Goal: Information Seeking & Learning: Learn about a topic

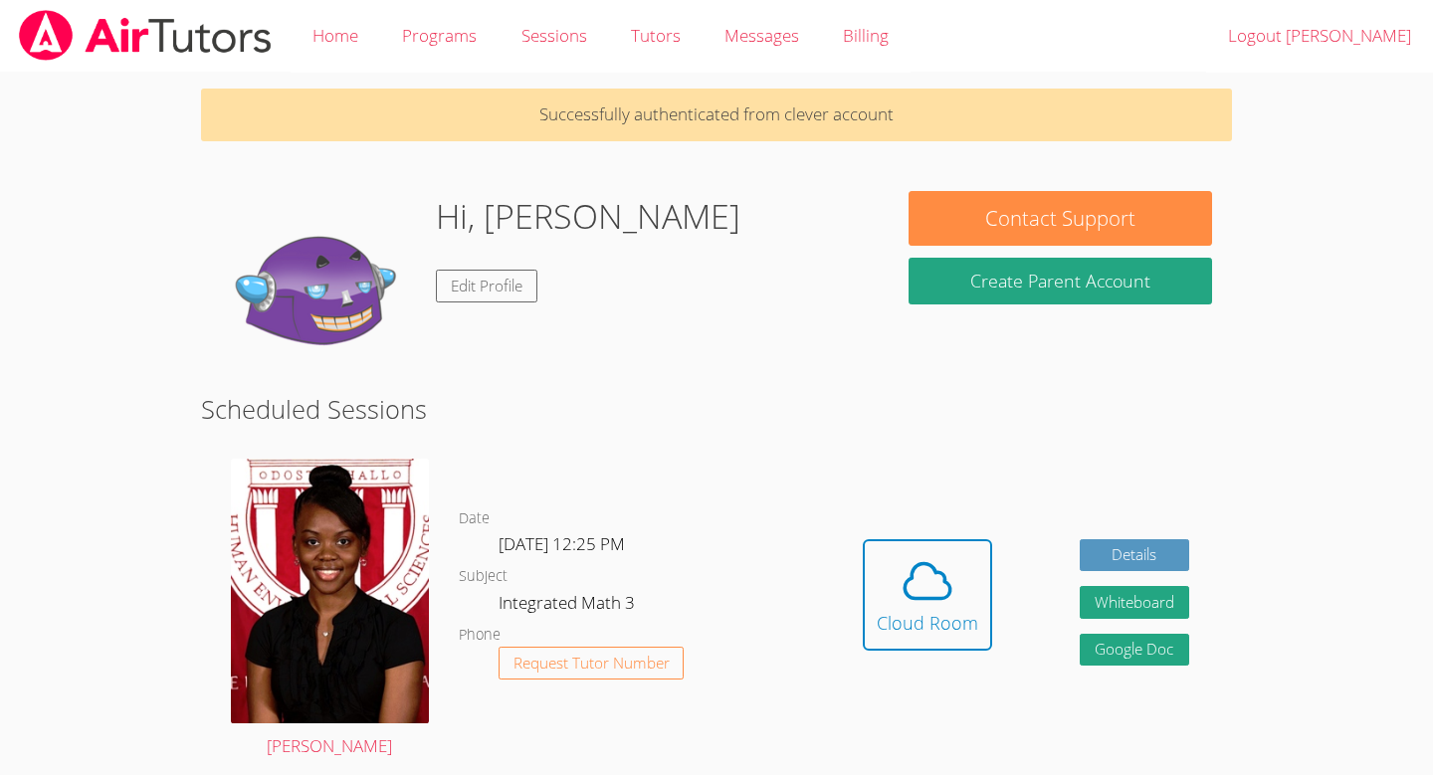
scroll to position [25, 0]
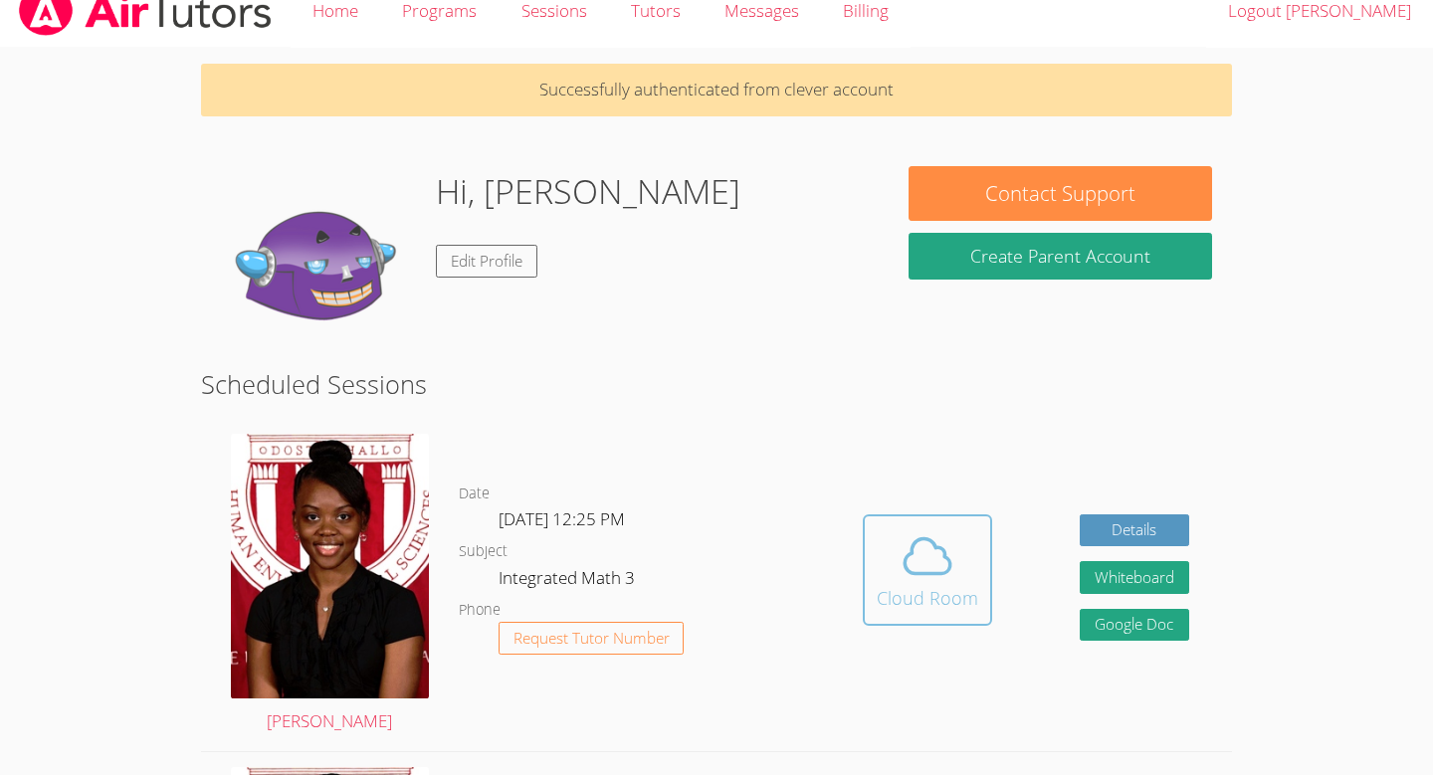
click at [948, 602] on div "Cloud Room" at bounding box center [927, 598] width 101 height 28
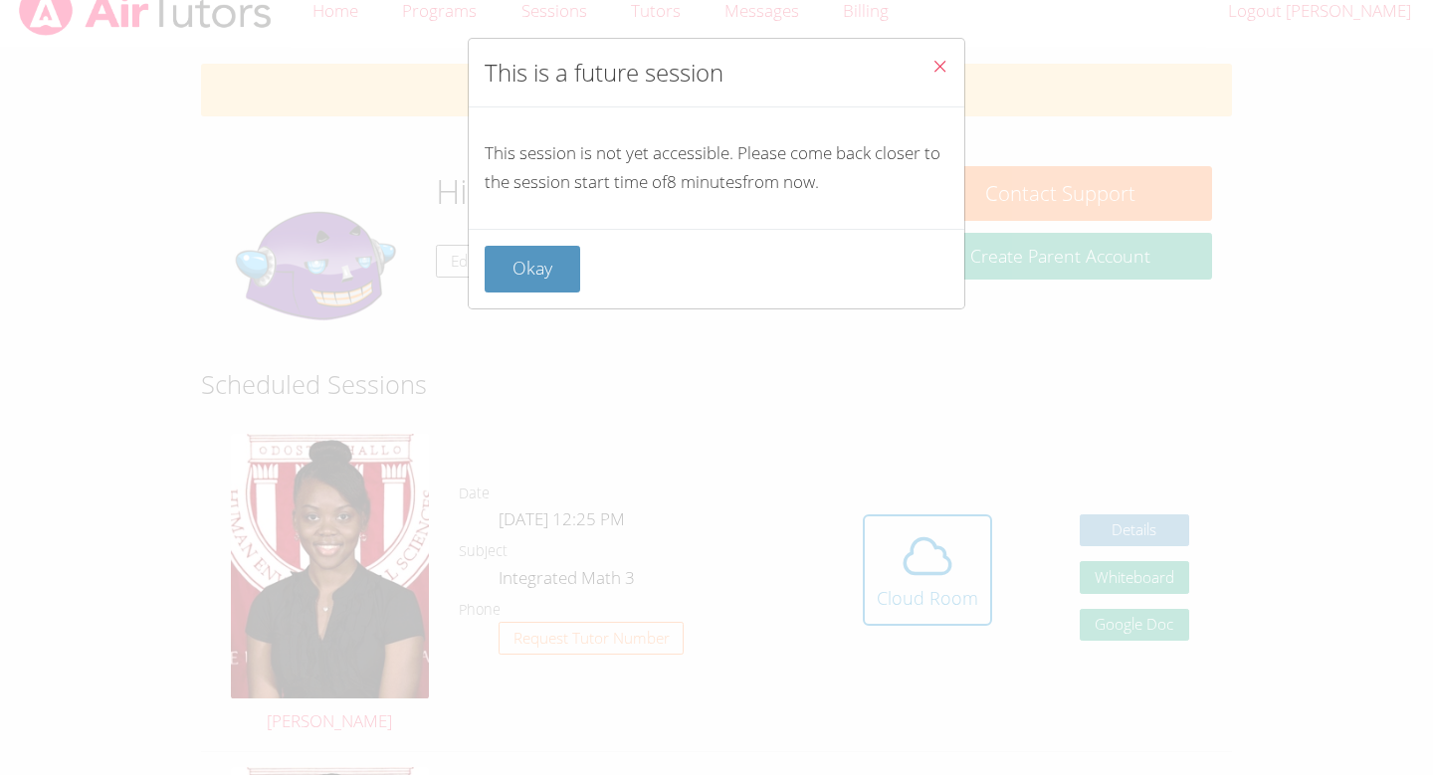
click at [591, 277] on div "Okay" at bounding box center [717, 269] width 464 height 47
click at [551, 274] on button "Okay" at bounding box center [533, 269] width 96 height 47
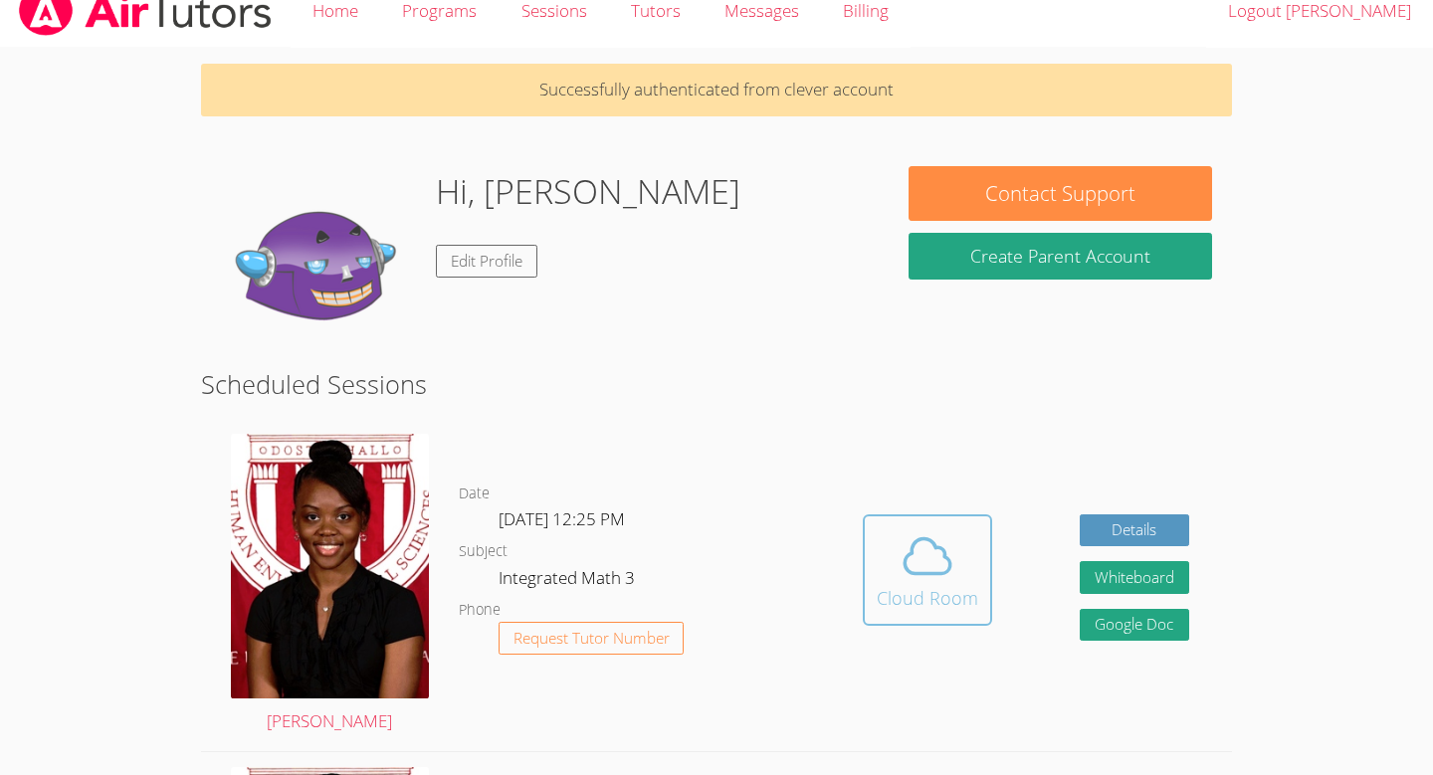
click at [937, 564] on icon at bounding box center [927, 556] width 56 height 56
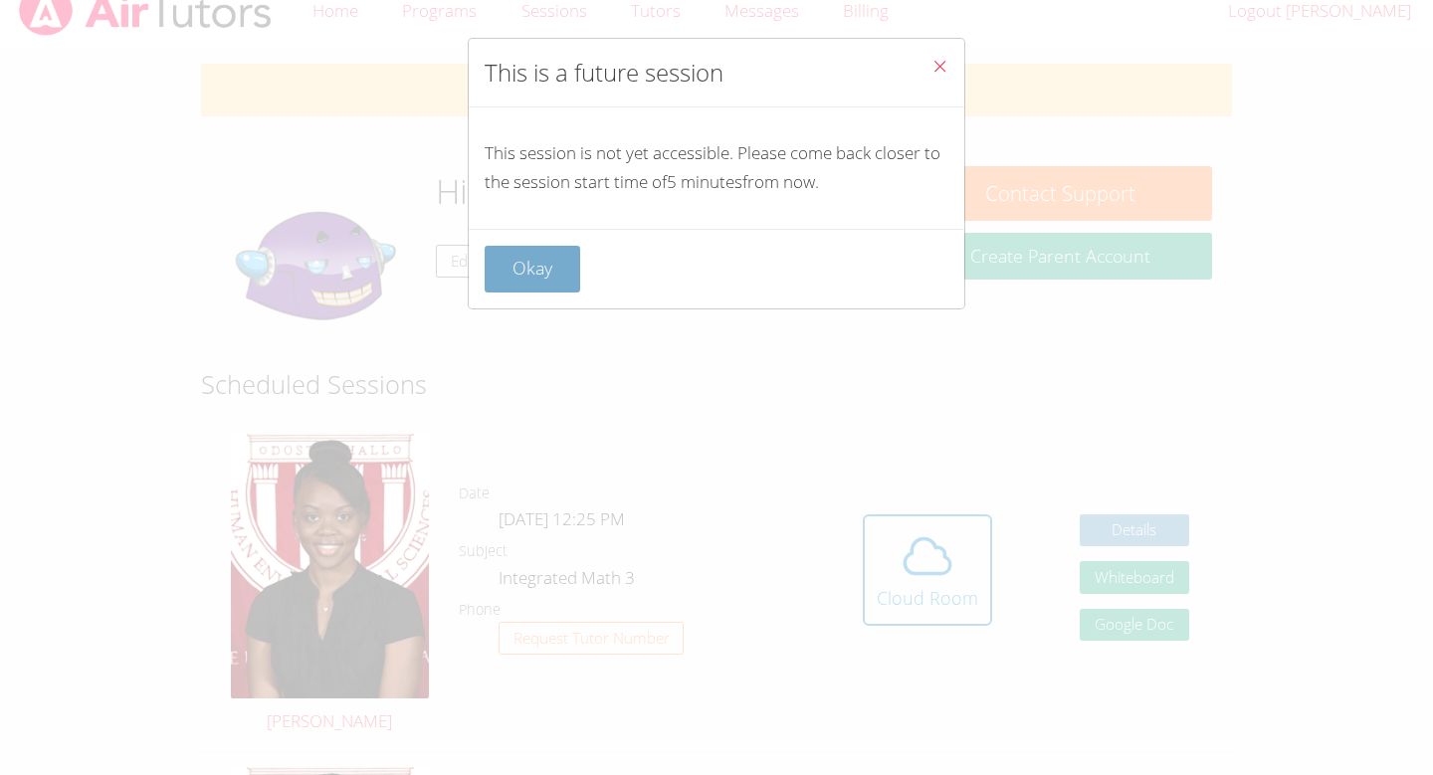
click at [517, 246] on button "Okay" at bounding box center [533, 269] width 96 height 47
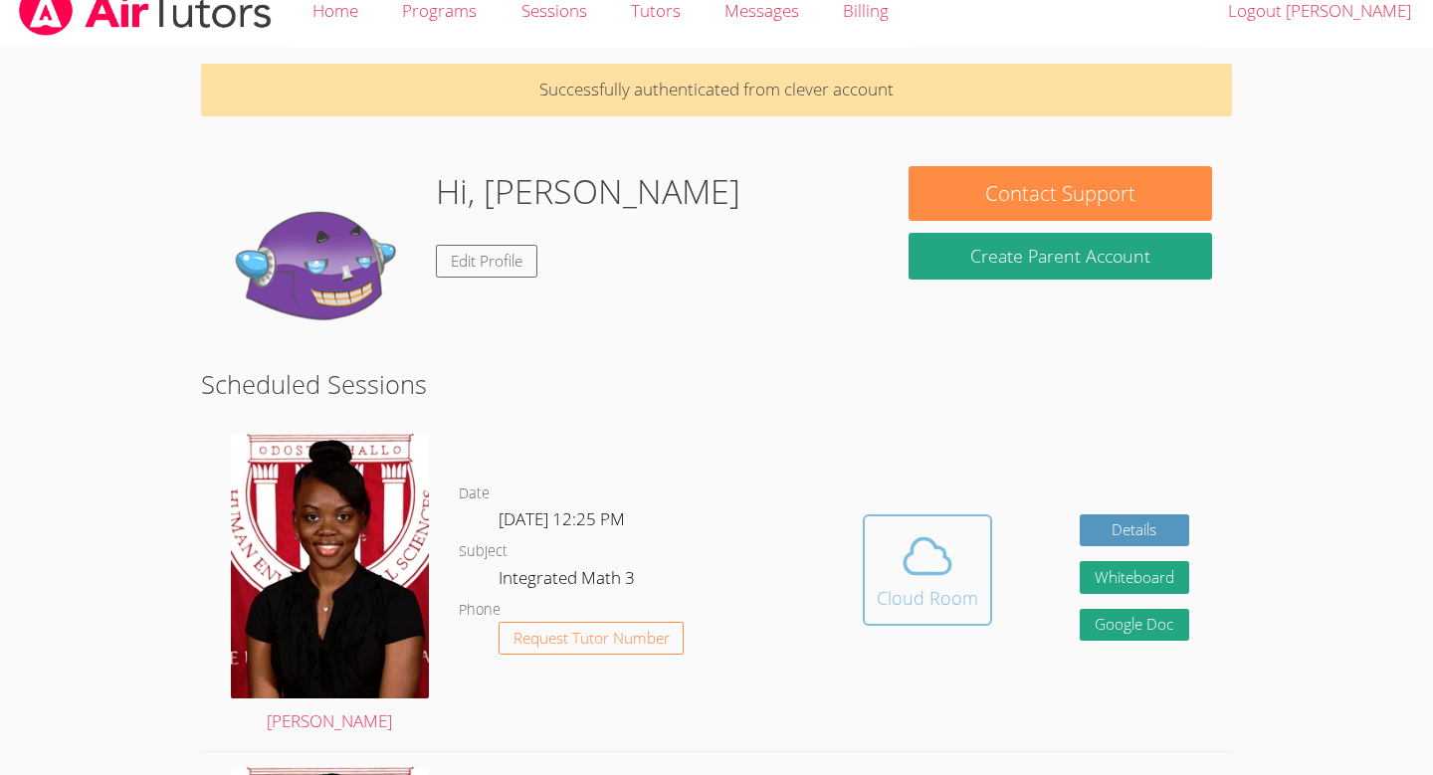
click at [925, 579] on icon at bounding box center [927, 556] width 56 height 56
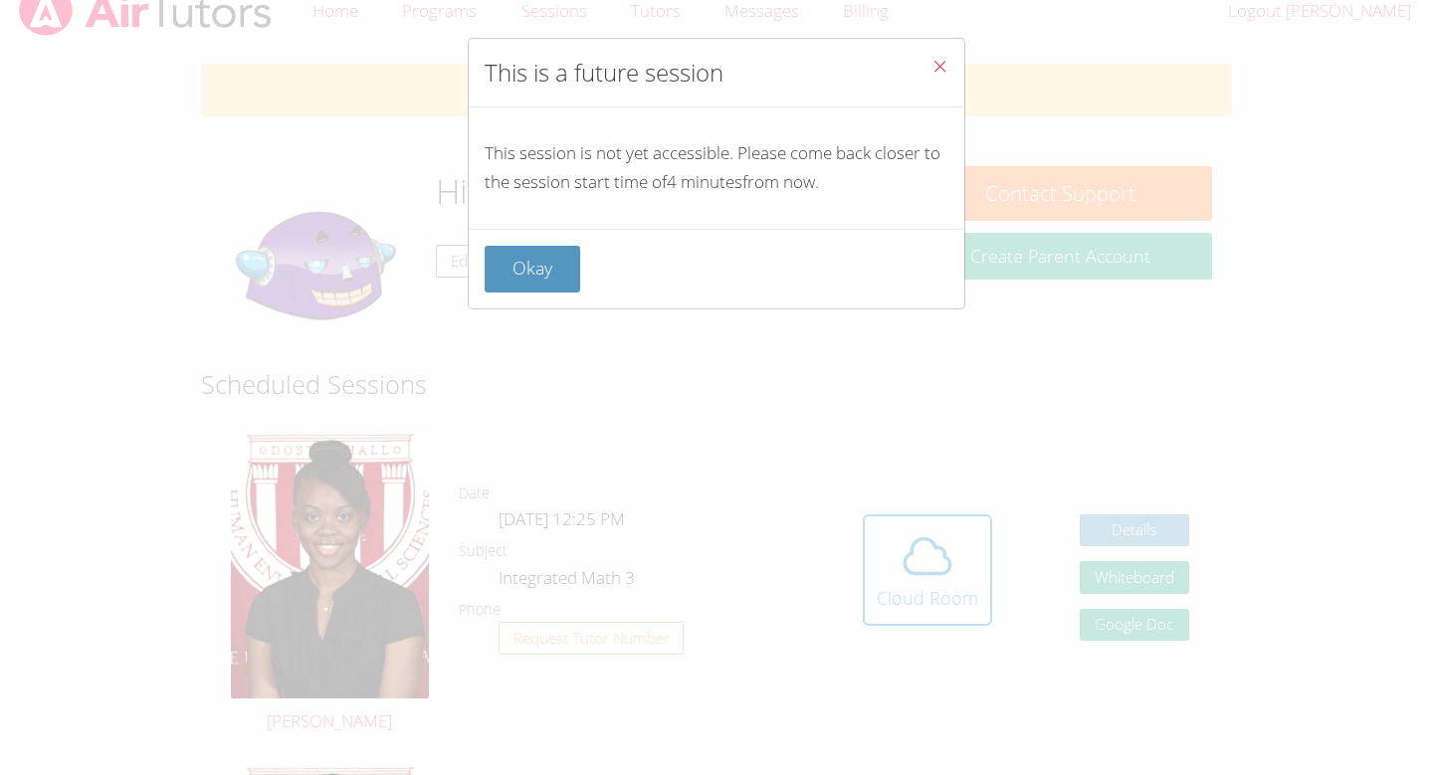
click at [935, 61] on icon "Close" at bounding box center [939, 66] width 17 height 17
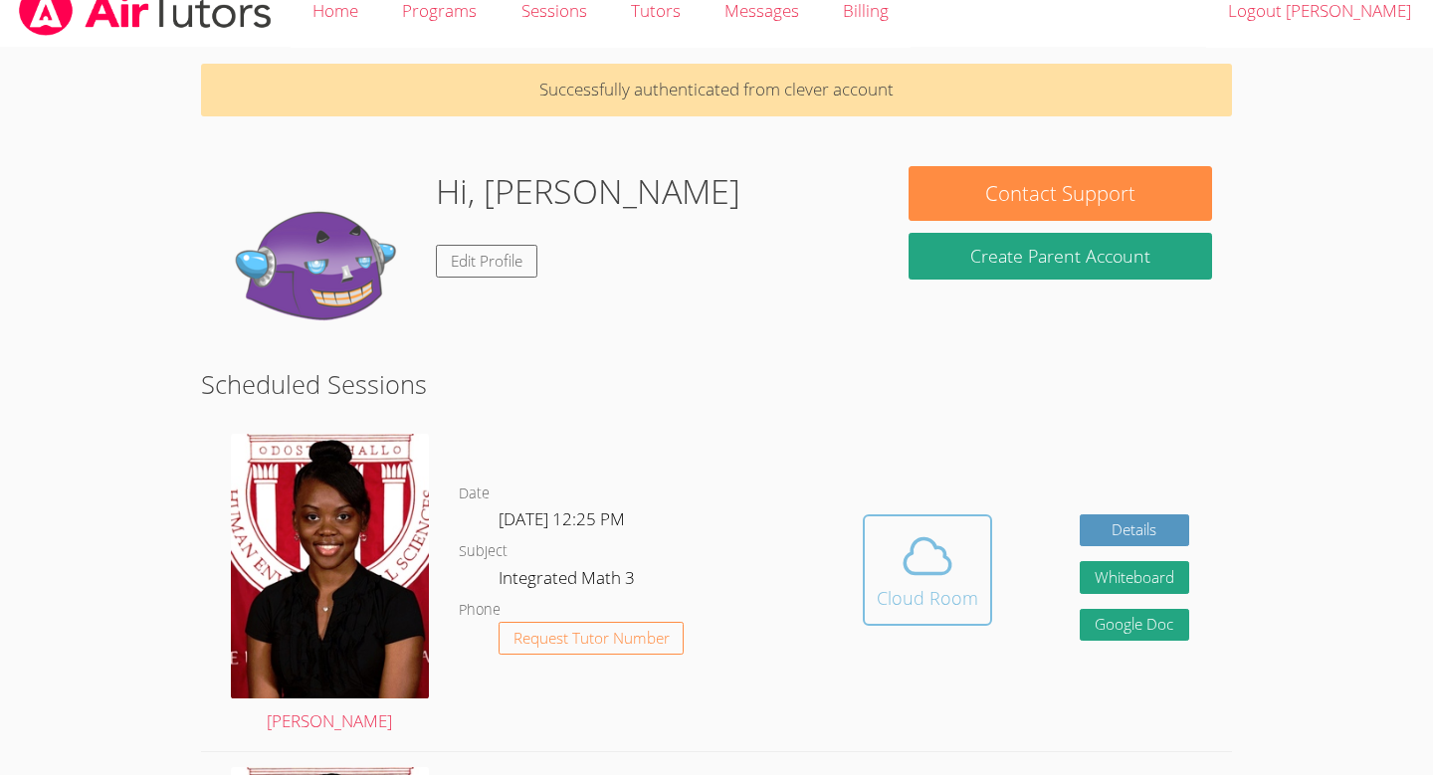
click at [937, 579] on icon at bounding box center [927, 556] width 56 height 56
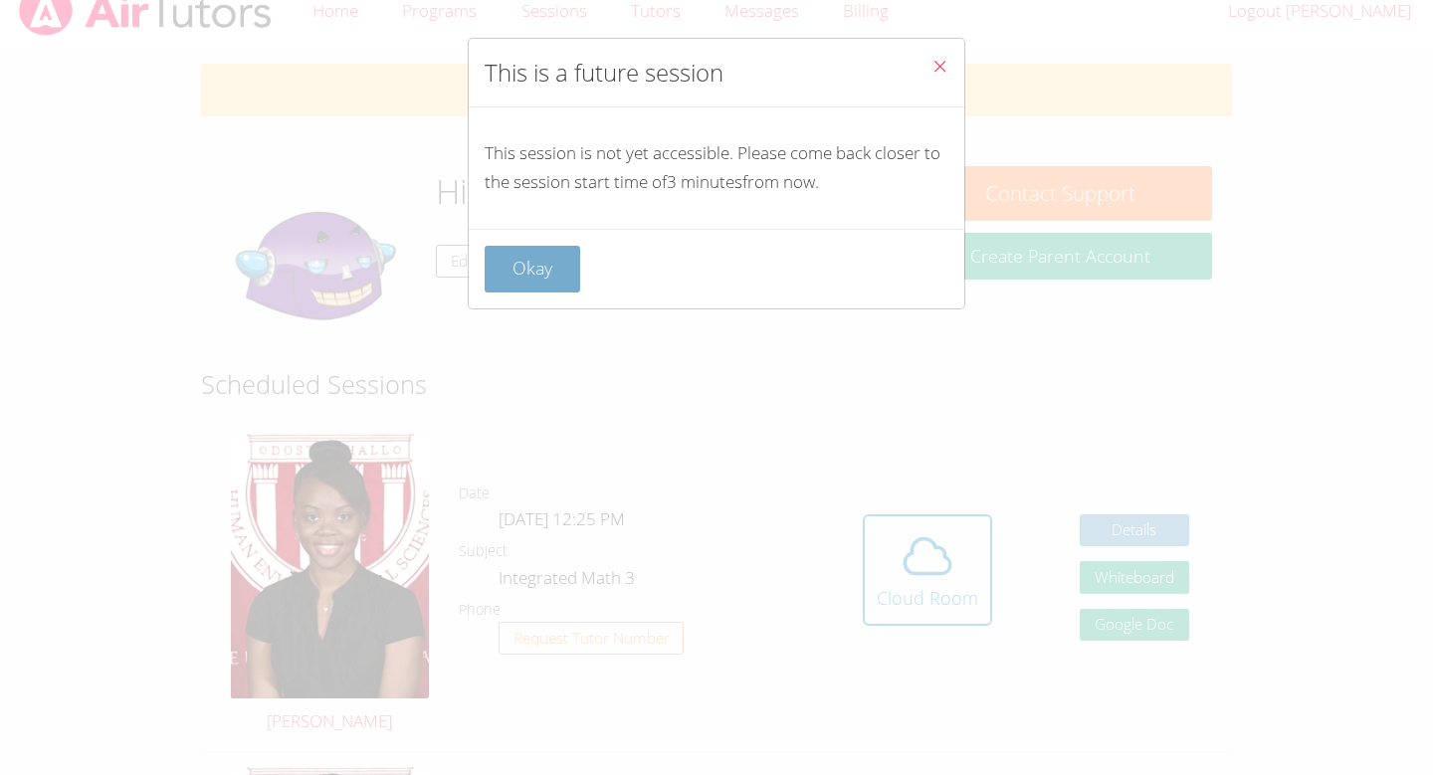
click at [562, 282] on button "Okay" at bounding box center [533, 269] width 96 height 47
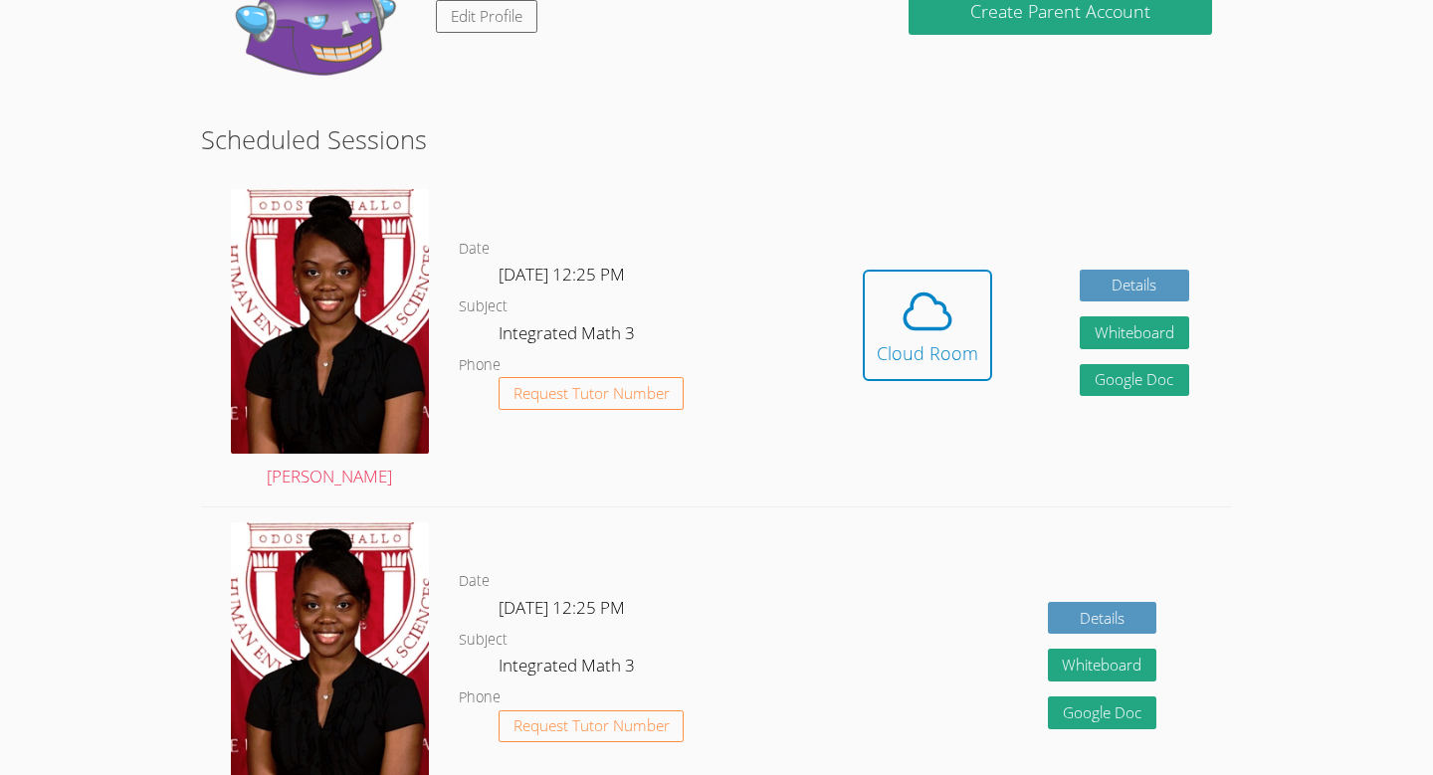
scroll to position [315, 0]
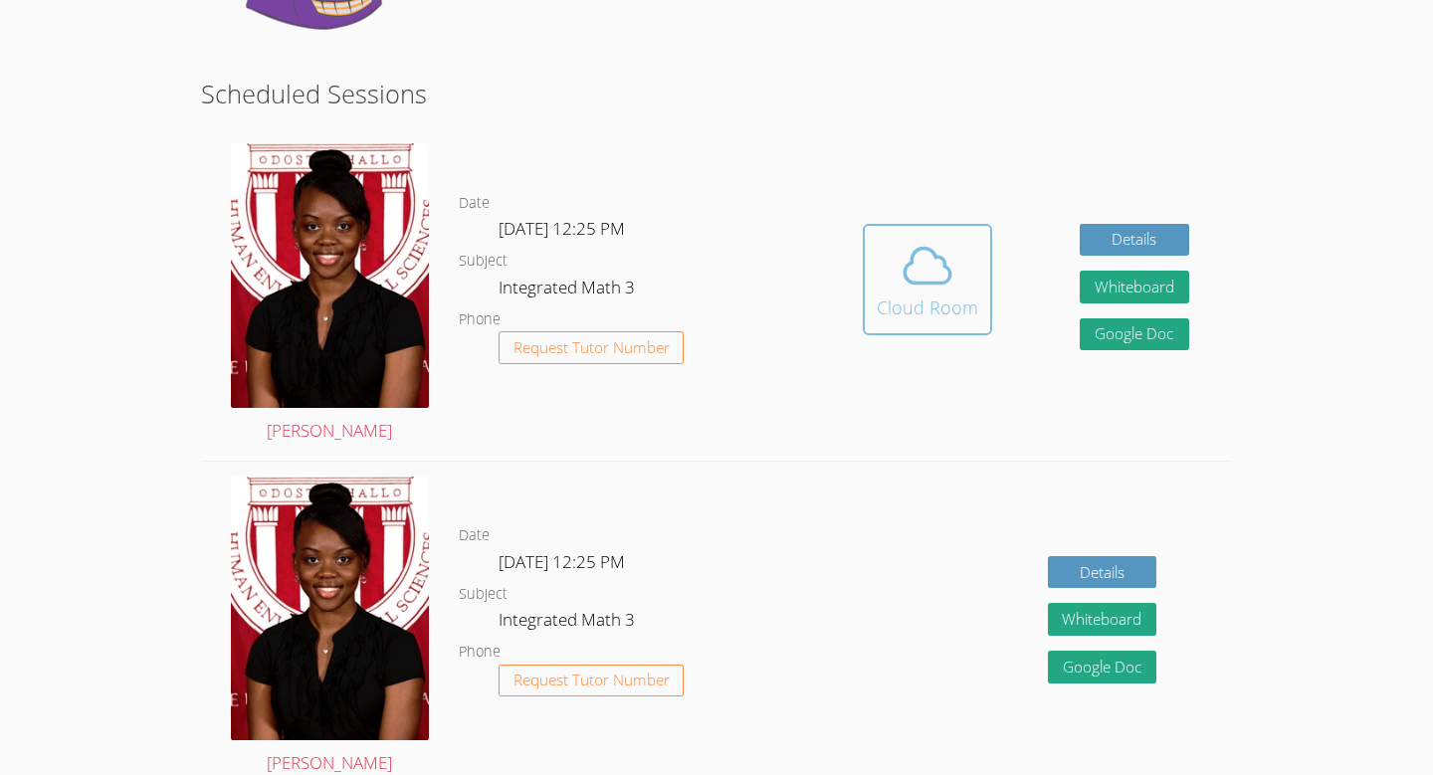
click at [966, 287] on span at bounding box center [927, 266] width 101 height 56
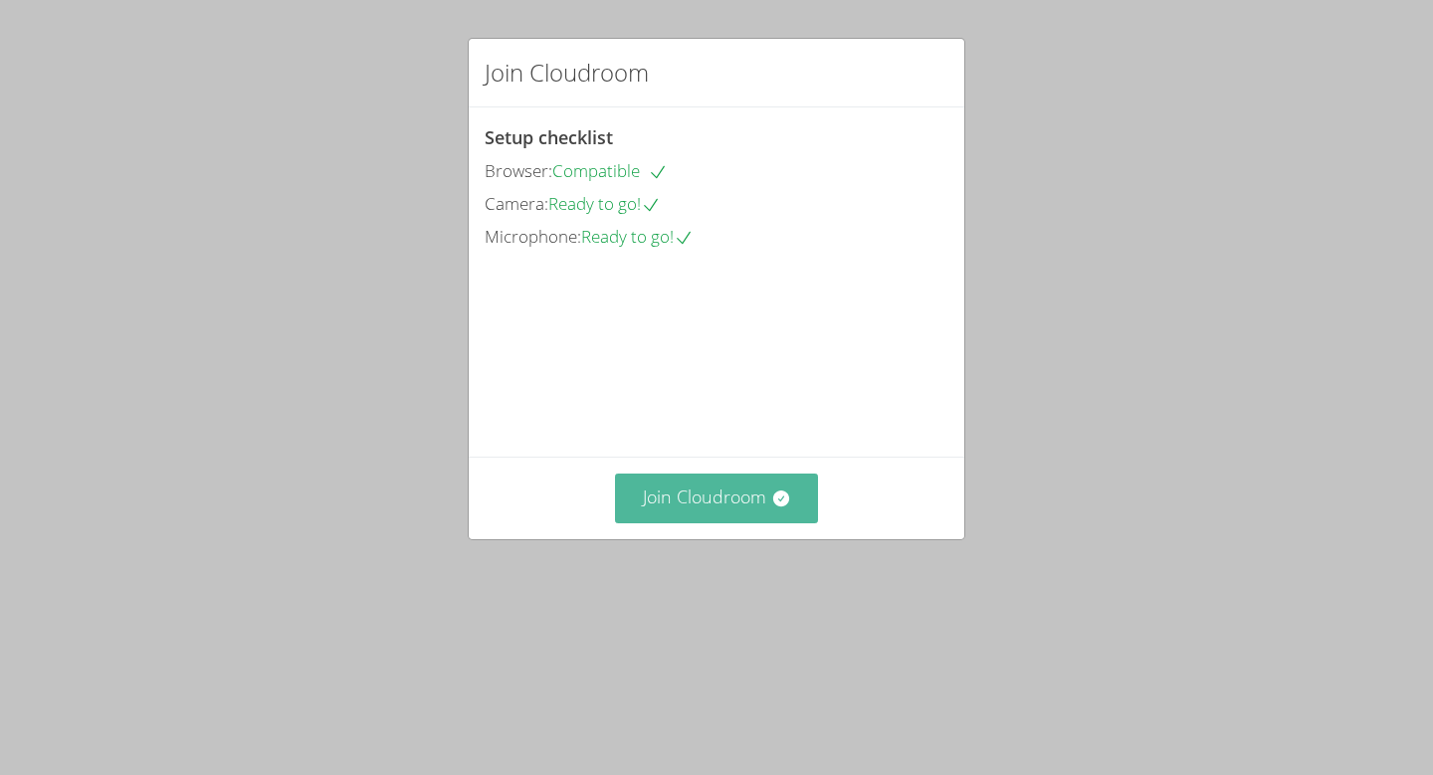
click at [722, 522] on button "Join Cloudroom" at bounding box center [717, 498] width 204 height 49
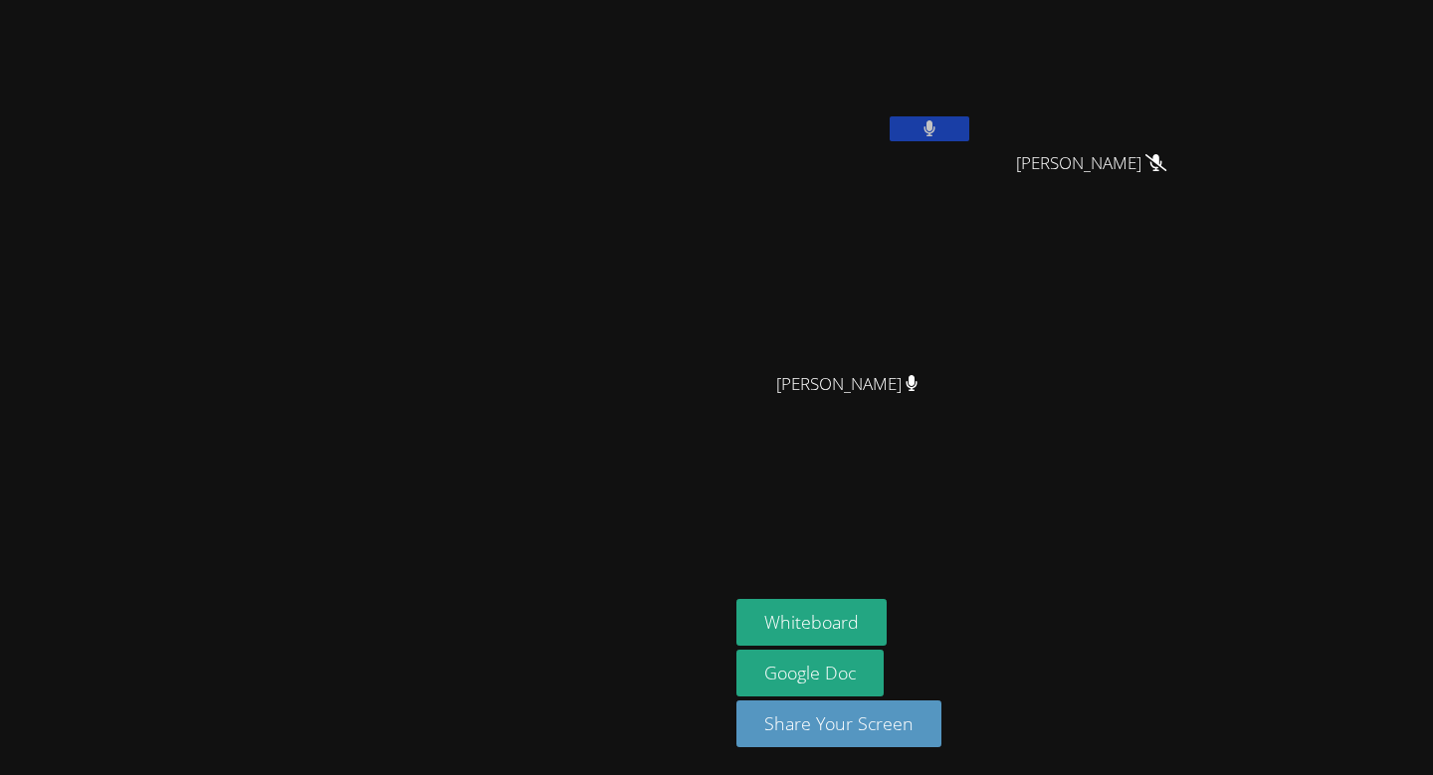
click at [969, 139] on button at bounding box center [929, 128] width 80 height 25
click at [969, 123] on button at bounding box center [929, 128] width 80 height 25
click at [969, 125] on button at bounding box center [929, 128] width 80 height 25
click at [969, 123] on button at bounding box center [929, 128] width 80 height 25
click at [973, 146] on div "[PERSON_NAME]" at bounding box center [854, 79] width 237 height 142
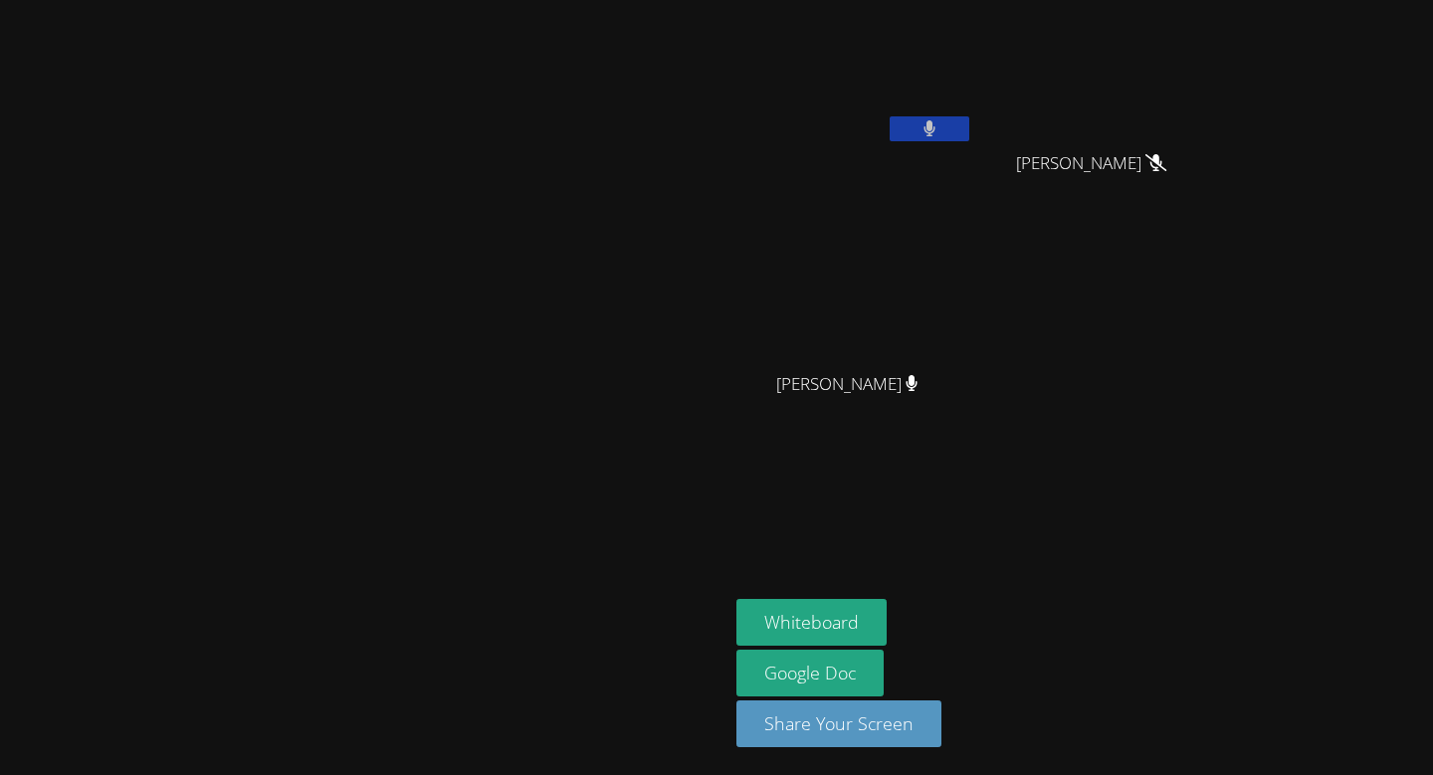
click at [969, 136] on button at bounding box center [929, 128] width 80 height 25
click at [513, 482] on video at bounding box center [364, 347] width 298 height 401
click at [939, 131] on icon at bounding box center [928, 128] width 21 height 17
click at [969, 131] on button at bounding box center [929, 128] width 80 height 25
click at [939, 130] on icon at bounding box center [928, 128] width 21 height 17
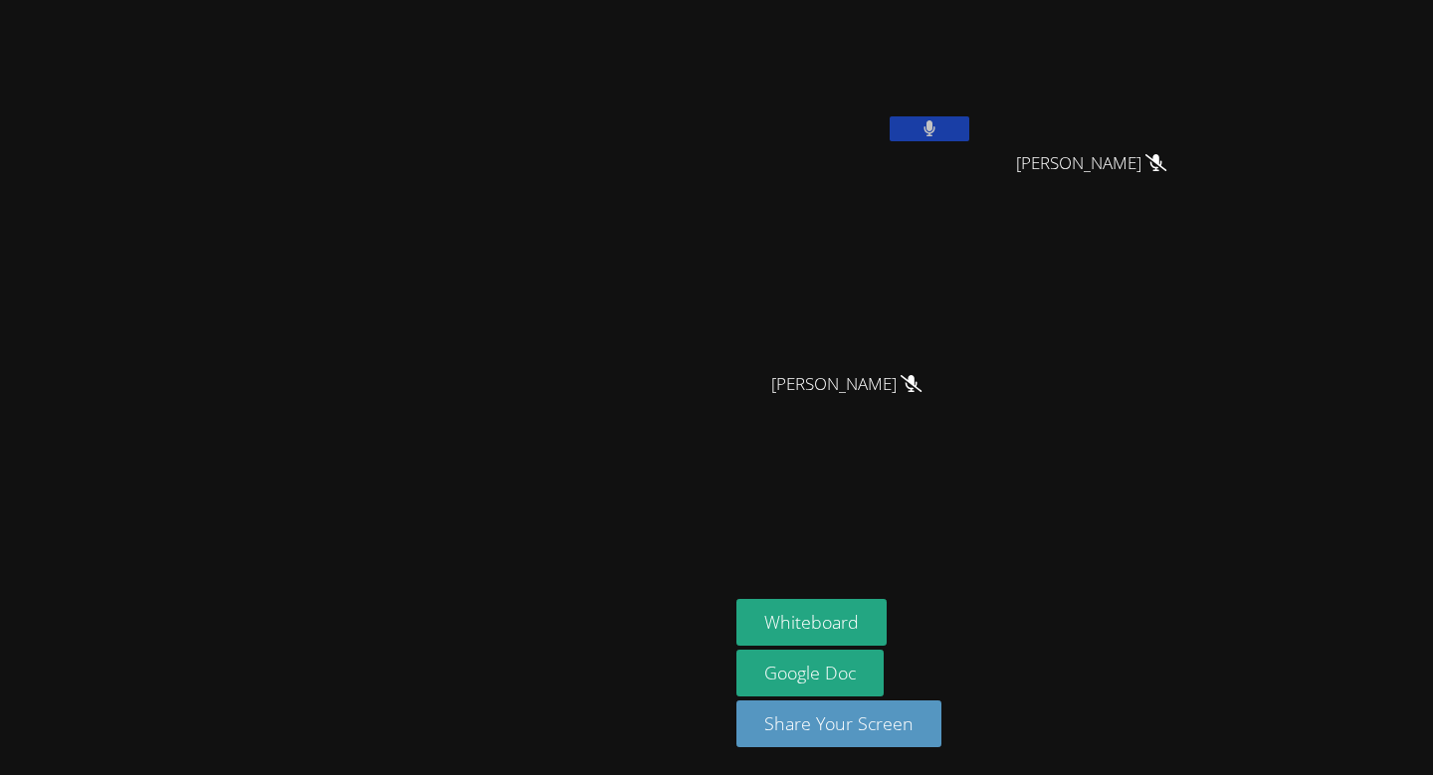
click at [969, 130] on button at bounding box center [929, 128] width 80 height 25
click at [969, 129] on button at bounding box center [929, 128] width 80 height 25
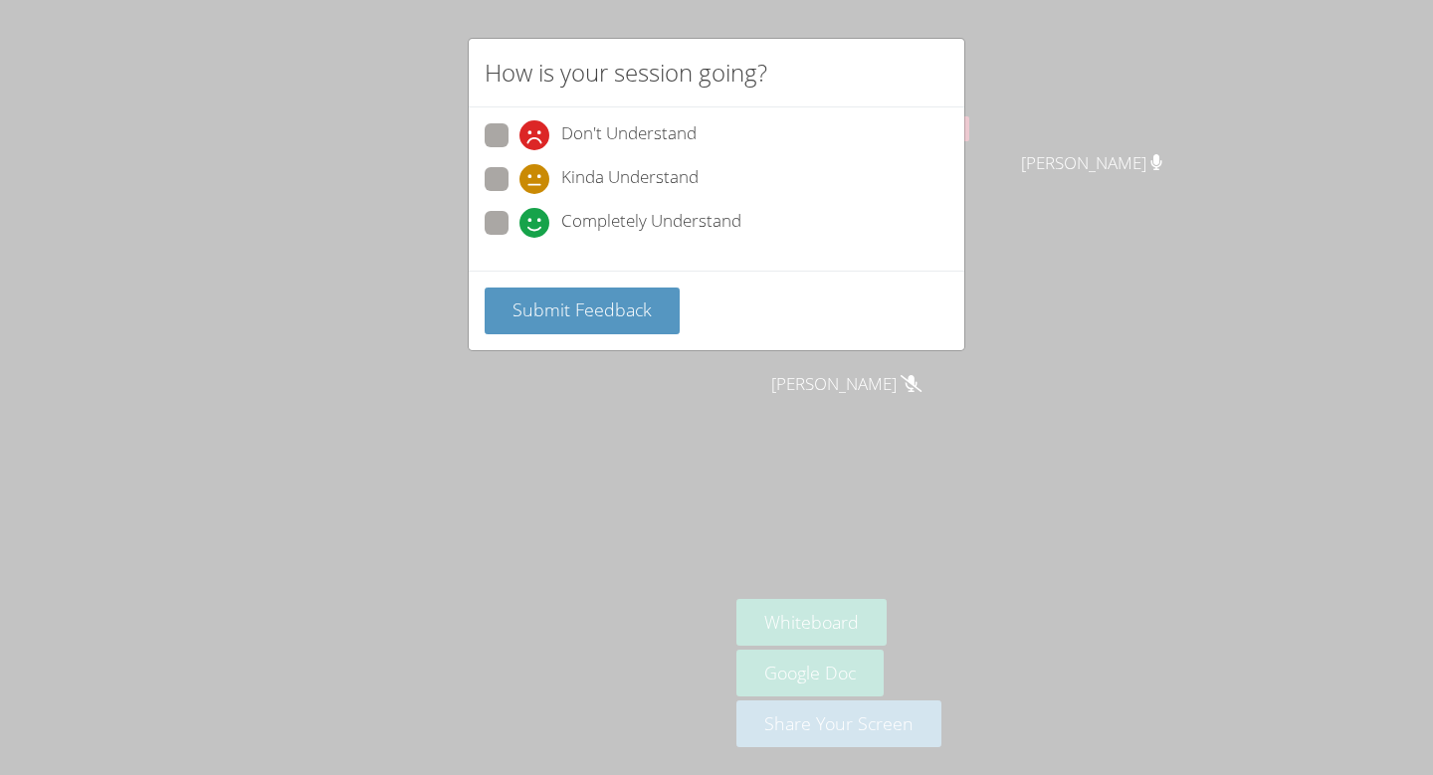
click at [519, 194] on span at bounding box center [519, 194] width 0 height 0
click at [519, 184] on input "Kinda Understand" at bounding box center [527, 175] width 17 height 17
radio input "true"
click at [575, 304] on span "Submit Feedback" at bounding box center [581, 309] width 139 height 24
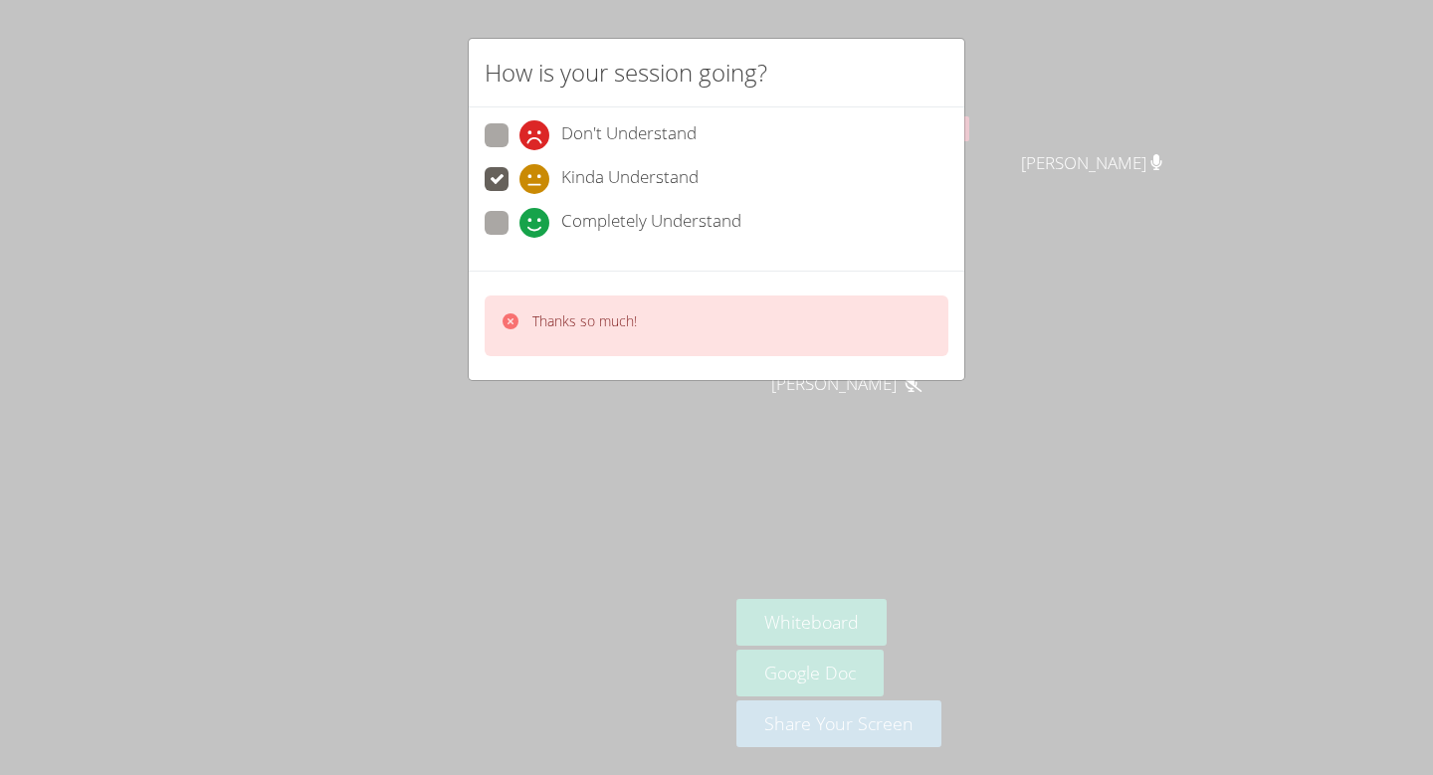
click at [546, 513] on div "How is your session going? Don't Understand Kinda Understand Completely Underst…" at bounding box center [716, 387] width 1433 height 775
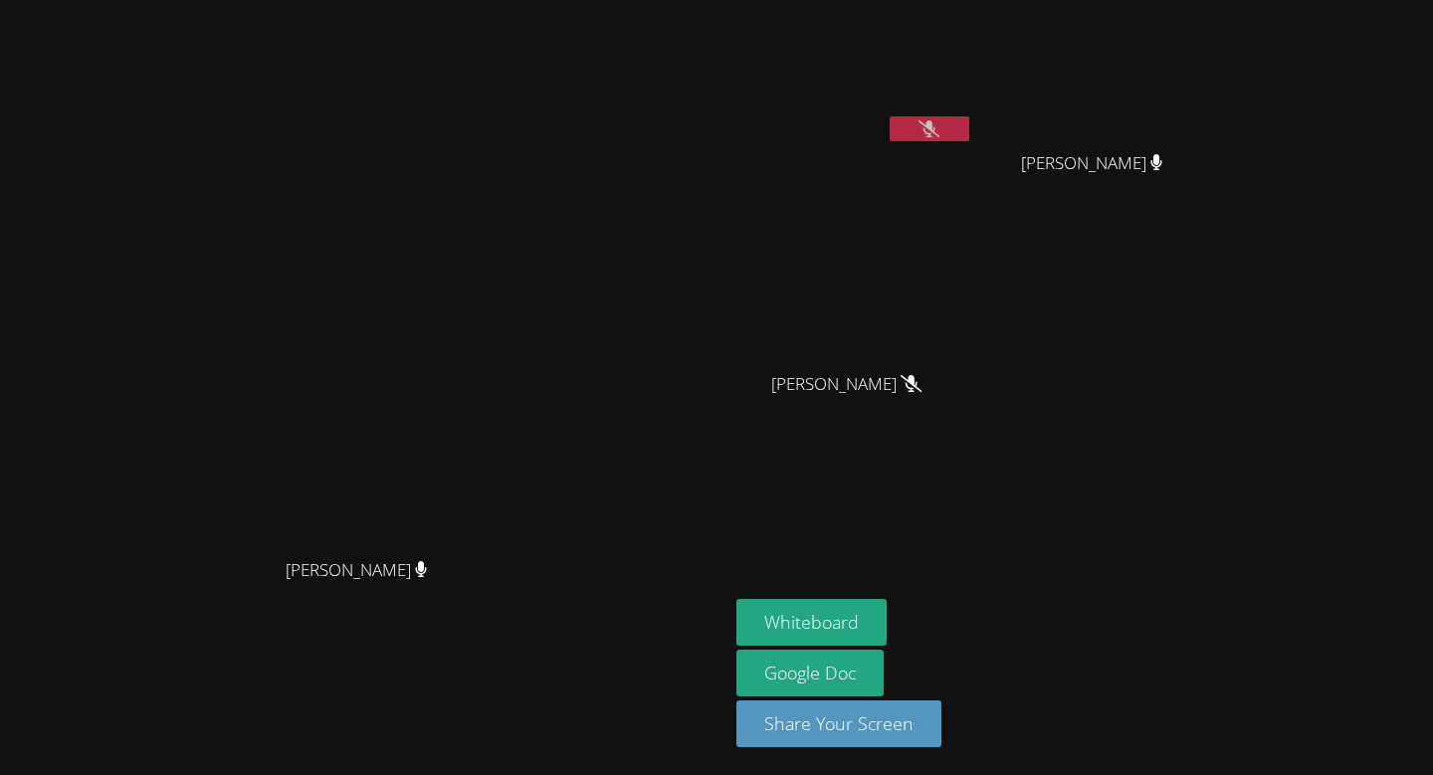
click at [969, 118] on button at bounding box center [929, 128] width 80 height 25
click at [969, 123] on button at bounding box center [929, 128] width 80 height 25
